Goal: Information Seeking & Learning: Learn about a topic

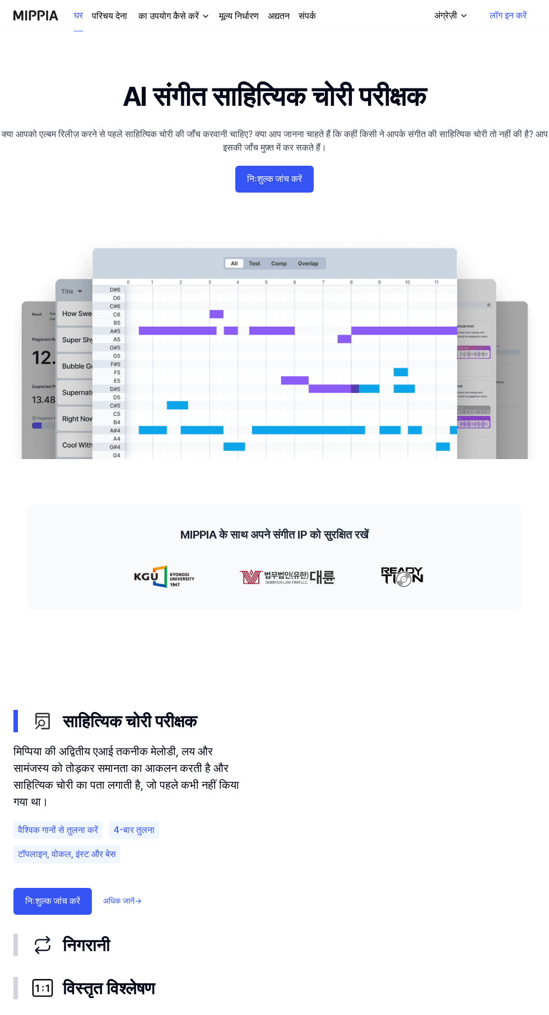
click at [299, 559] on div "MIPPIA के साथ अपने संगीत IP को सुरक्षित रखें" at bounding box center [274, 557] width 495 height 106
click at [315, 554] on div "MIPPIA के साथ अपने संगीत IP को सुरक्षित रखें" at bounding box center [274, 557] width 495 height 106
click at [278, 514] on div "MIPPIA के साथ अपने संगीत IP को सुरक्षित रखें" at bounding box center [274, 557] width 495 height 106
